Goal: Information Seeking & Learning: Learn about a topic

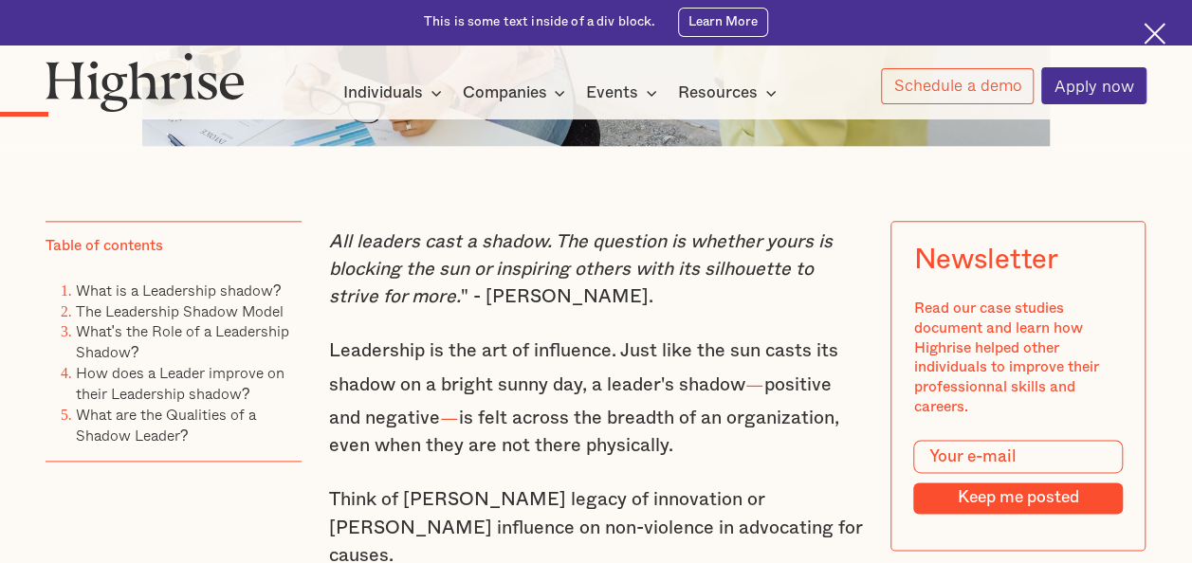
scroll to position [948, 0]
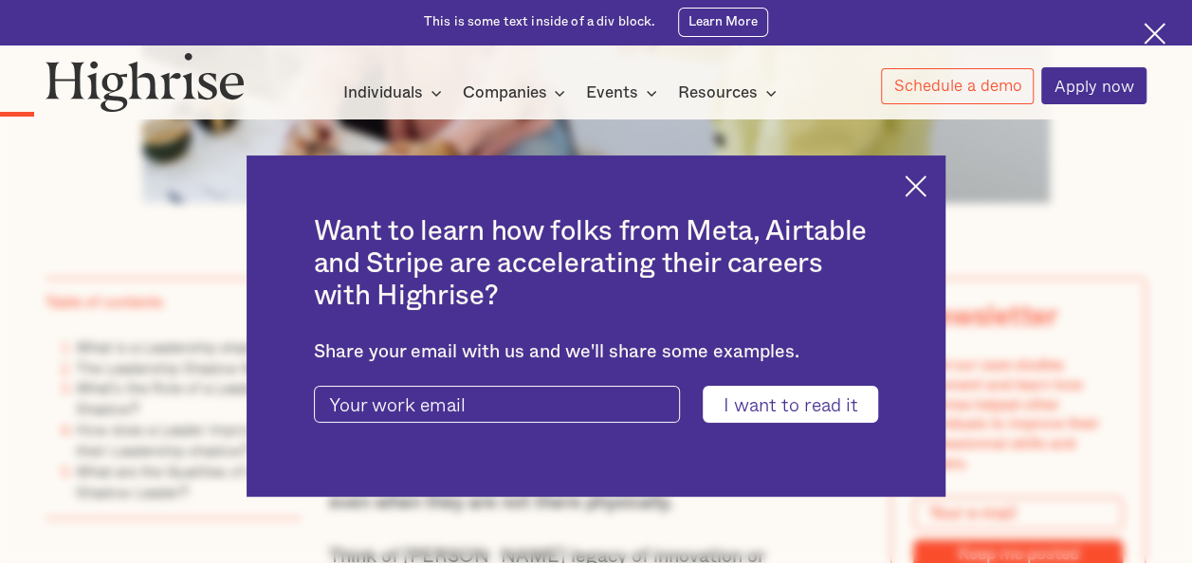
click at [928, 172] on div "Want to learn how folks from Meta, Airtable and Stripe are accelerating their c…" at bounding box center [596, 326] width 699 height 341
click at [927, 180] on img at bounding box center [916, 186] width 22 height 22
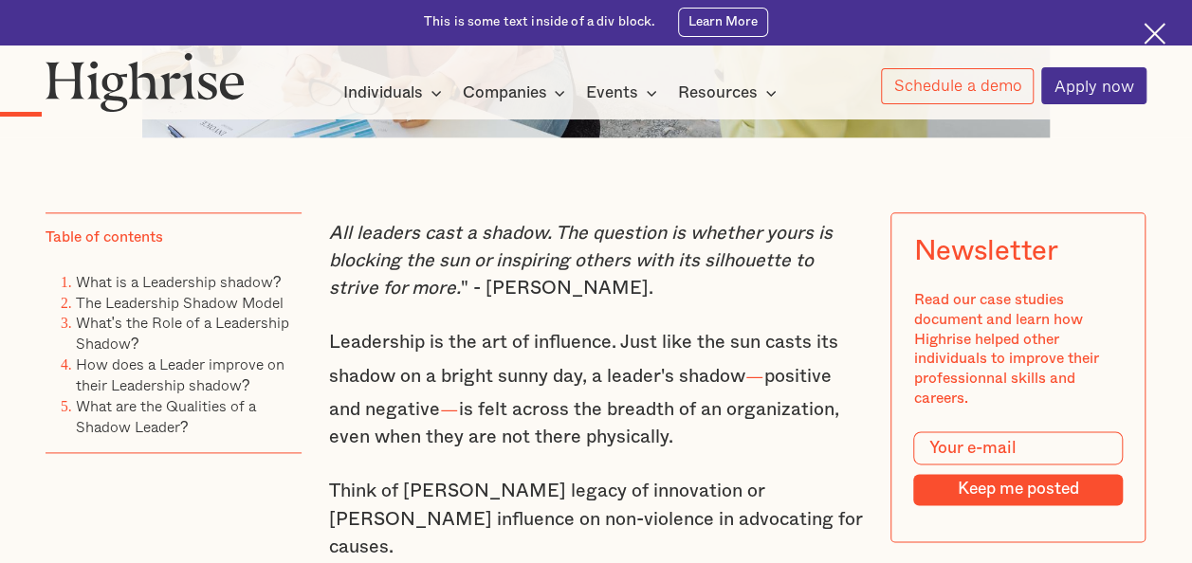
scroll to position [1043, 0]
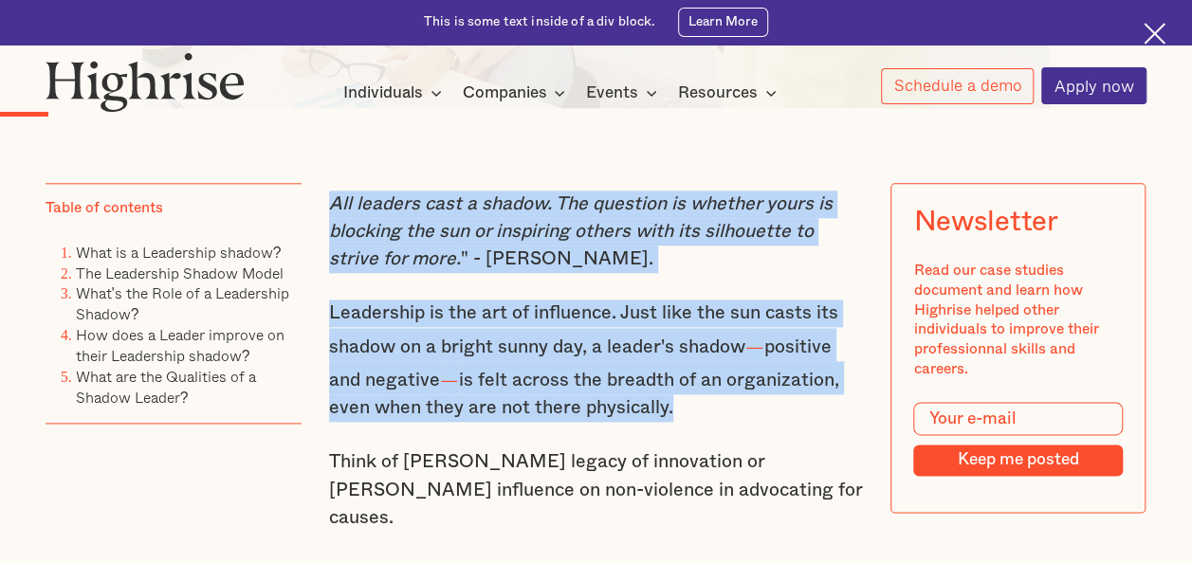
drag, startPoint x: 326, startPoint y: 211, endPoint x: 683, endPoint y: 414, distance: 410.3
copy div "All leaders cast a shadow. The question is whether yours is blocking the sun or…"
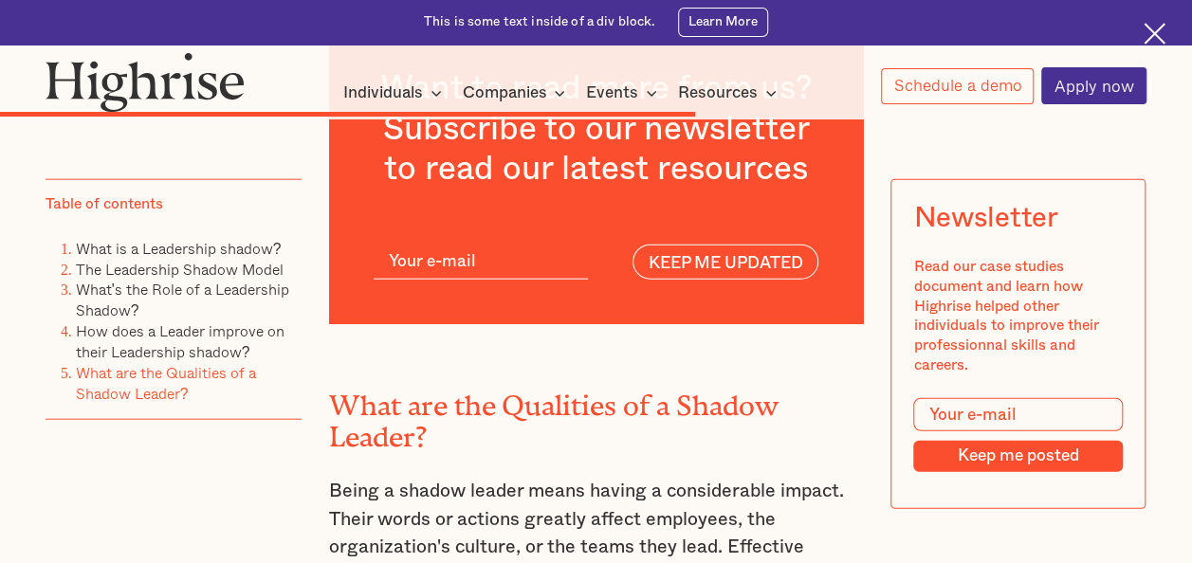
scroll to position [5785, 0]
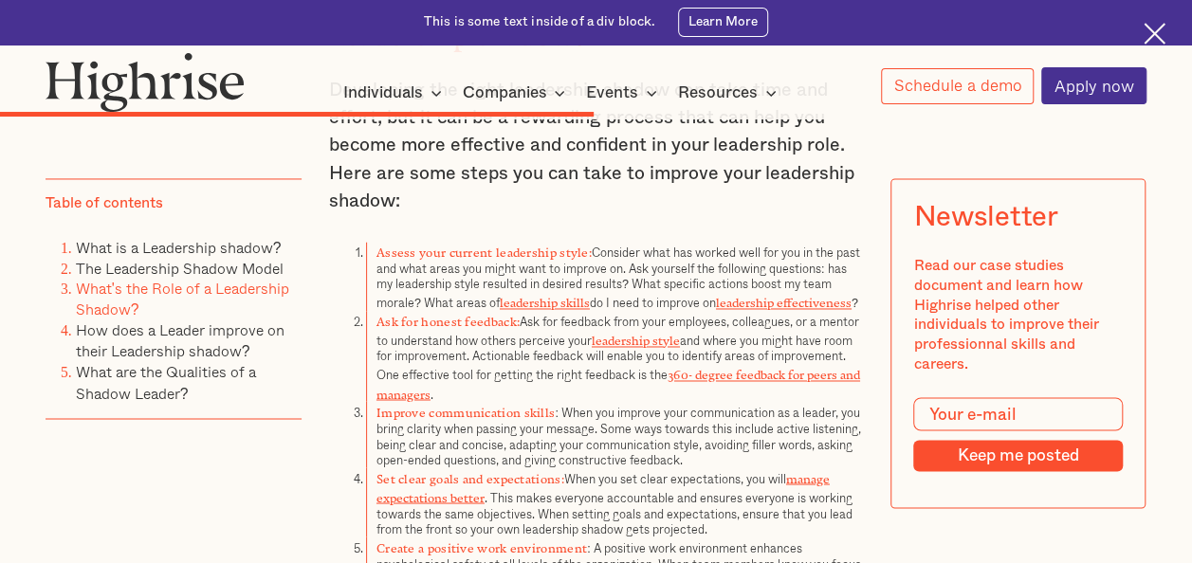
scroll to position [4932, 0]
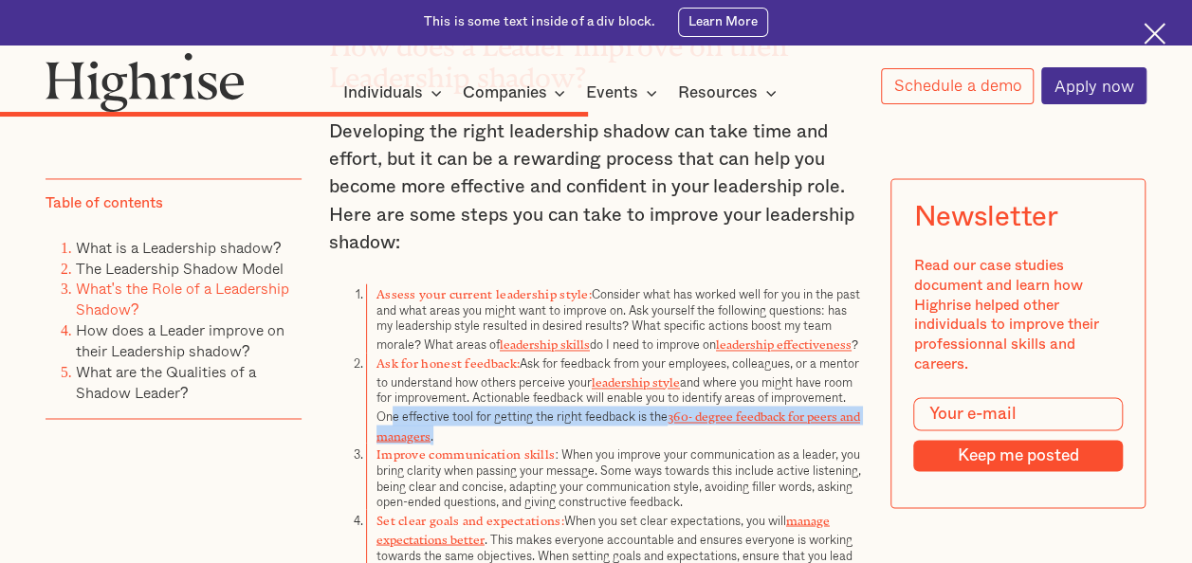
drag, startPoint x: 381, startPoint y: 354, endPoint x: 533, endPoint y: 372, distance: 152.8
click at [533, 372] on li "Ask for honest feedback: Ask for feedback from your employees, colleagues, or a…" at bounding box center [614, 398] width 497 height 91
drag, startPoint x: 533, startPoint y: 372, endPoint x: 400, endPoint y: 367, distance: 132.9
copy li "ne effective tool for getting the right feedback is the 360- degree feedback fo…"
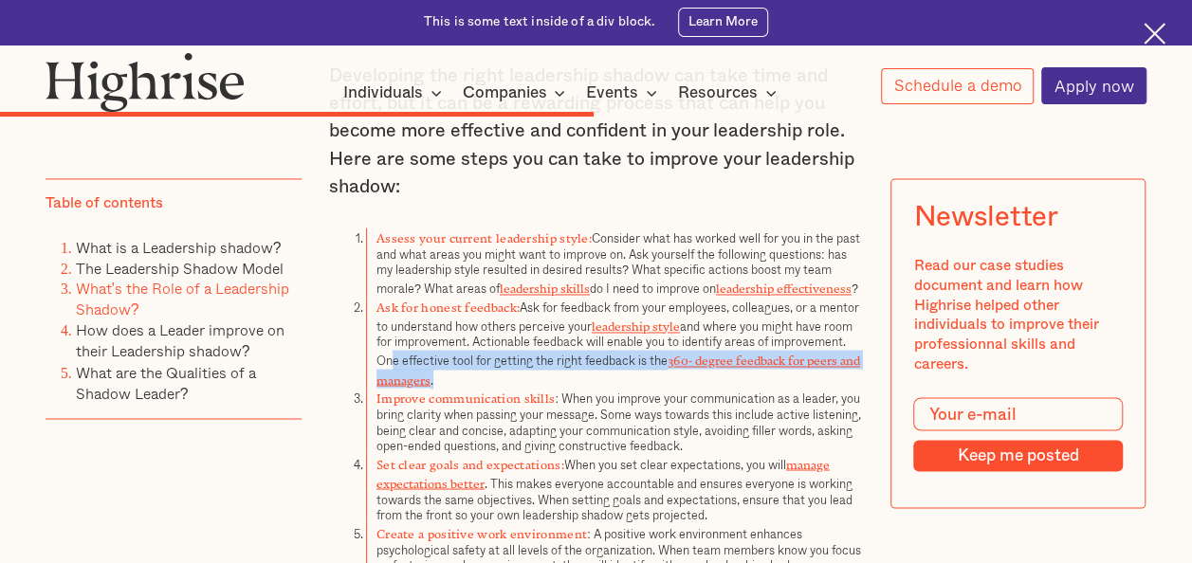
scroll to position [5027, 0]
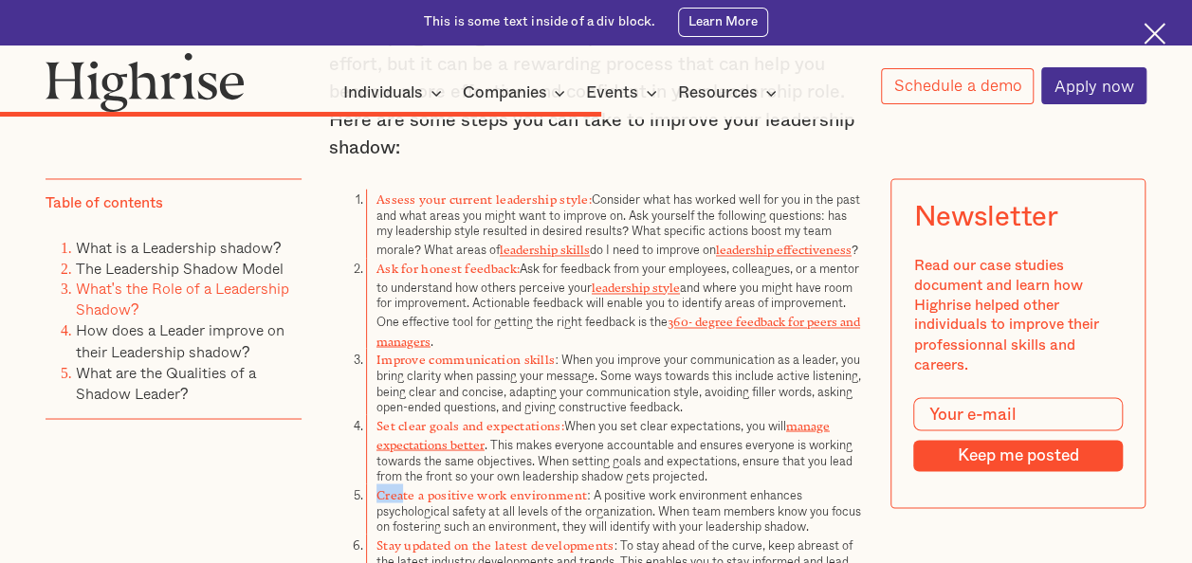
drag, startPoint x: 372, startPoint y: 422, endPoint x: 396, endPoint y: 423, distance: 24.7
click at [396, 487] on strong "Create a positive work environment" at bounding box center [482, 491] width 211 height 8
click at [392, 487] on strong "Create a positive work environment" at bounding box center [482, 491] width 211 height 8
click at [525, 484] on li "Create a positive work environment : A positive work environment enhances psych…" at bounding box center [614, 509] width 497 height 50
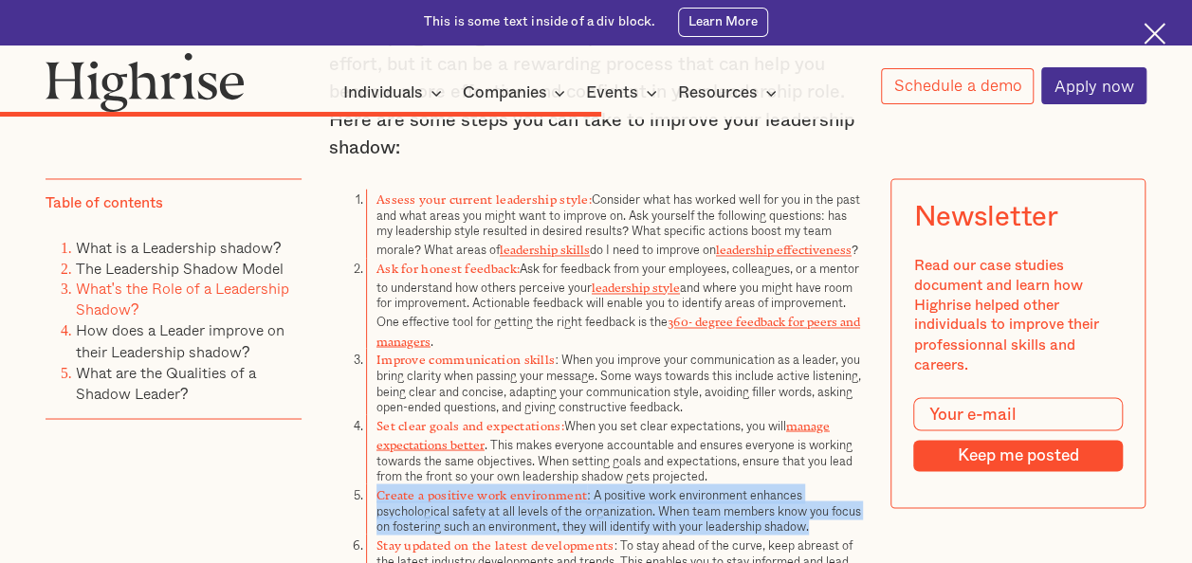
drag, startPoint x: 375, startPoint y: 420, endPoint x: 848, endPoint y: 451, distance: 474.3
click at [848, 484] on li "Create a positive work environment : A positive work environment enhances psych…" at bounding box center [614, 509] width 497 height 50
copy li "Create a positive work environment : A positive work environment enhances psych…"
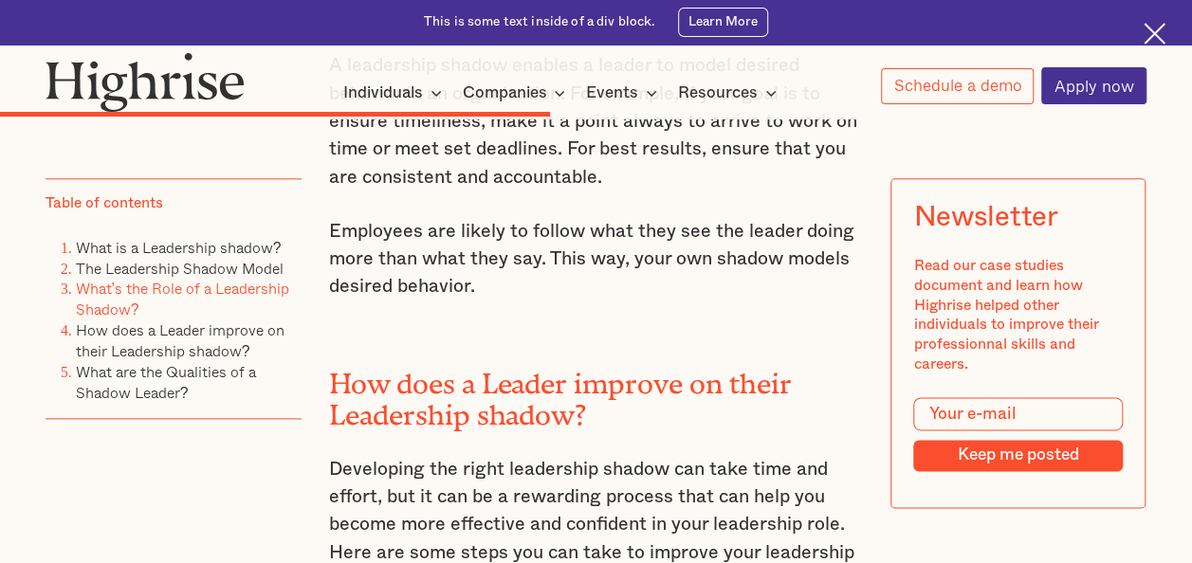
scroll to position [4552, 0]
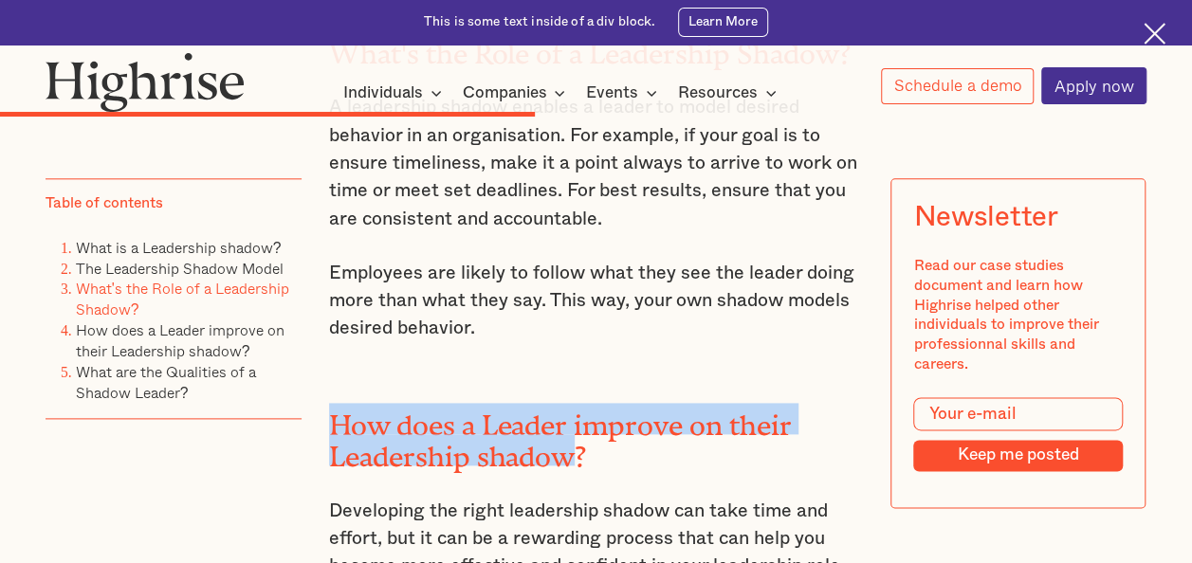
drag, startPoint x: 576, startPoint y: 396, endPoint x: 334, endPoint y: 365, distance: 243.9
click at [334, 403] on h2 "How does a Leader improve on their Leadership shadow?" at bounding box center [596, 435] width 535 height 64
drag, startPoint x: 334, startPoint y: 365, endPoint x: 385, endPoint y: 374, distance: 51.9
copy h2 "How does a Leader improve on their Leadership shadow"
